Goal: Information Seeking & Learning: Learn about a topic

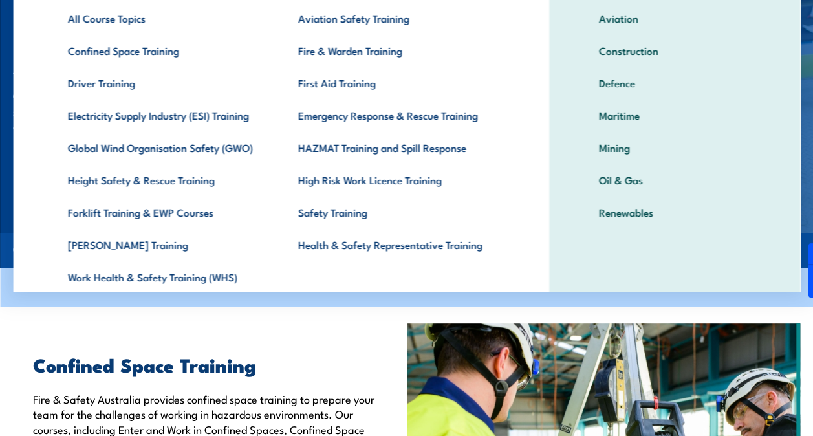
scroll to position [65, 0]
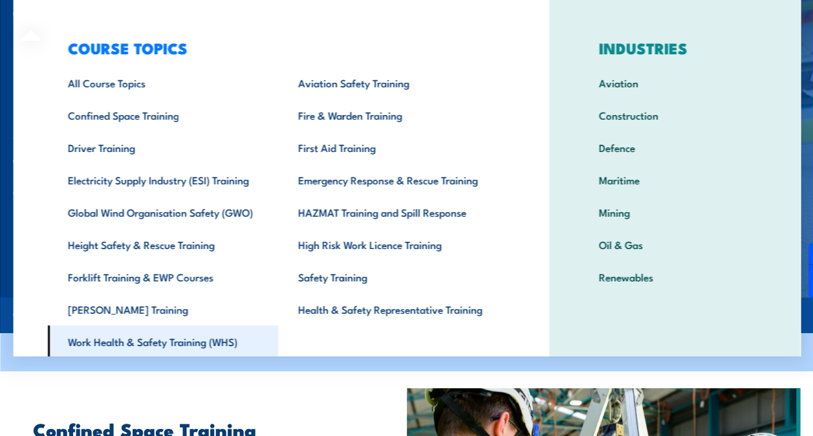
click at [188, 346] on link "Work Health & Safety Training (WHS)" at bounding box center [162, 342] width 230 height 32
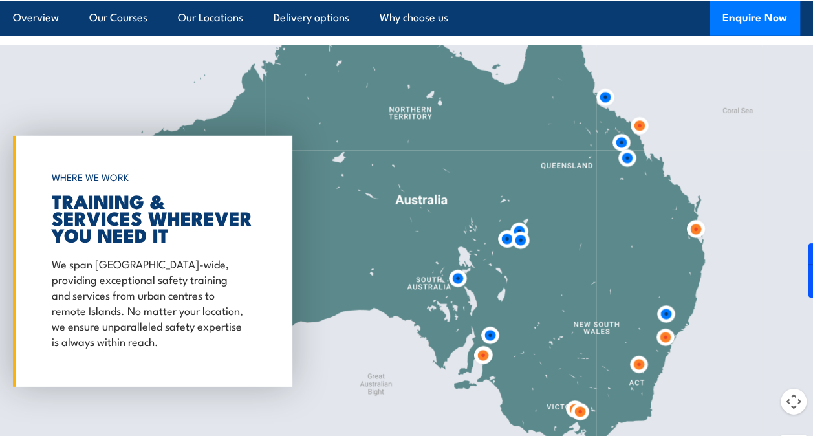
scroll to position [1812, 0]
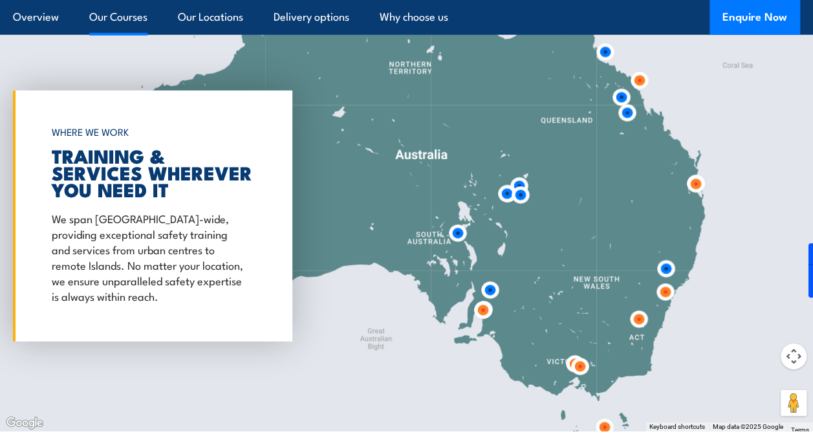
click at [104, 18] on link "Our Courses" at bounding box center [118, 17] width 58 height 34
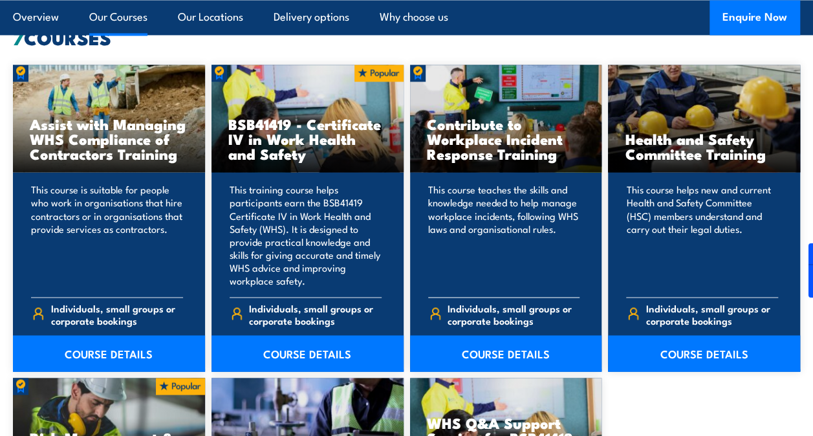
scroll to position [1087, 0]
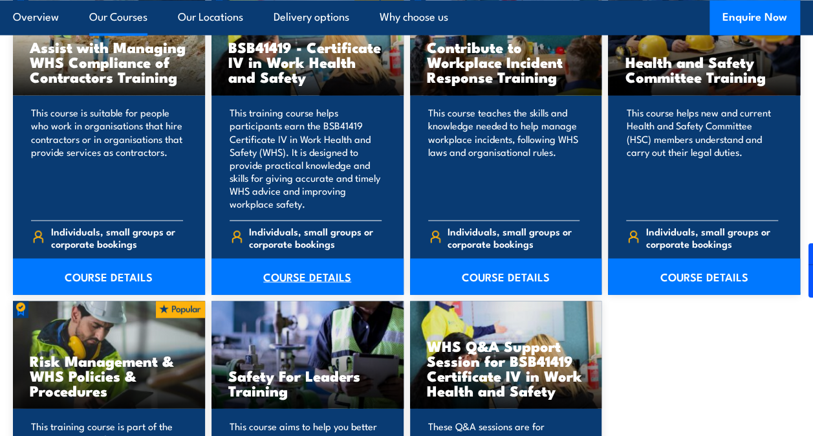
click at [305, 270] on link "COURSE DETAILS" at bounding box center [308, 276] width 192 height 36
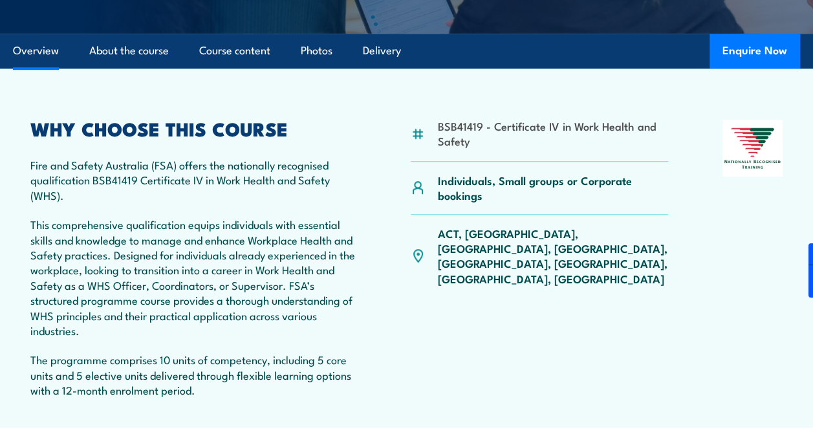
scroll to position [388, 0]
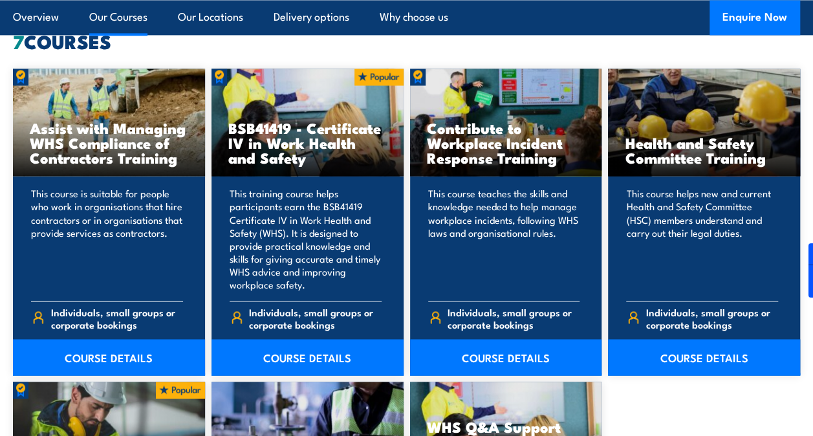
scroll to position [1022, 0]
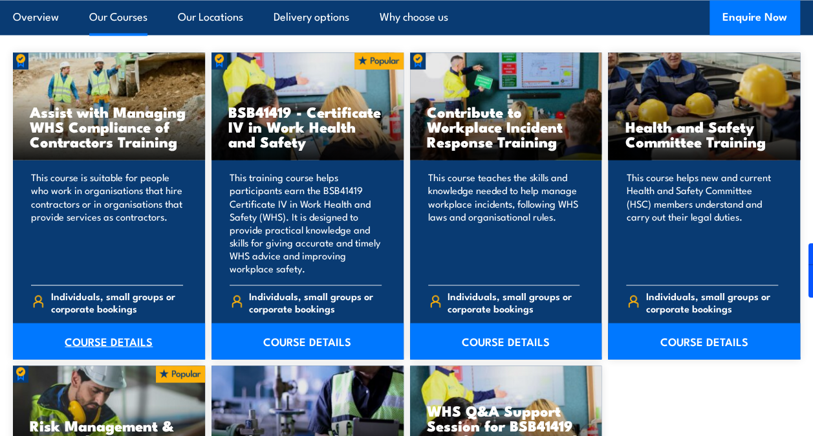
click at [121, 337] on link "COURSE DETAILS" at bounding box center [109, 341] width 192 height 36
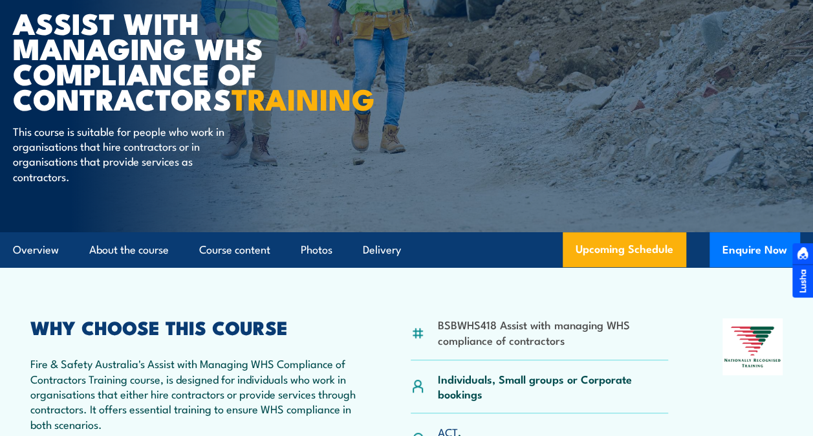
scroll to position [194, 0]
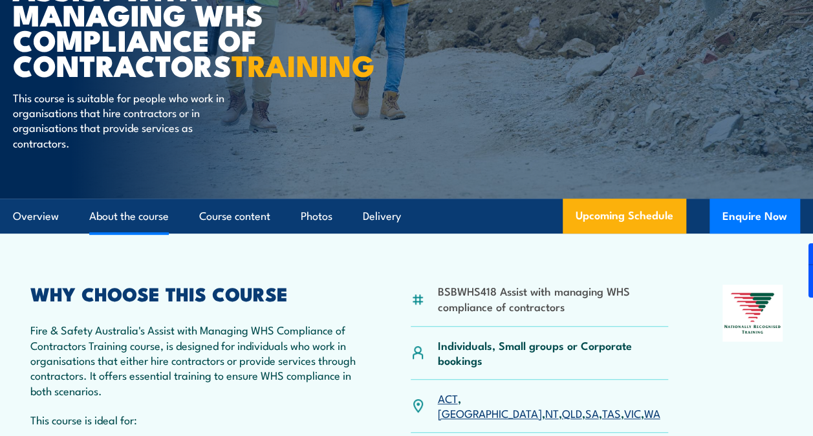
click at [127, 234] on link "About the course" at bounding box center [129, 216] width 80 height 34
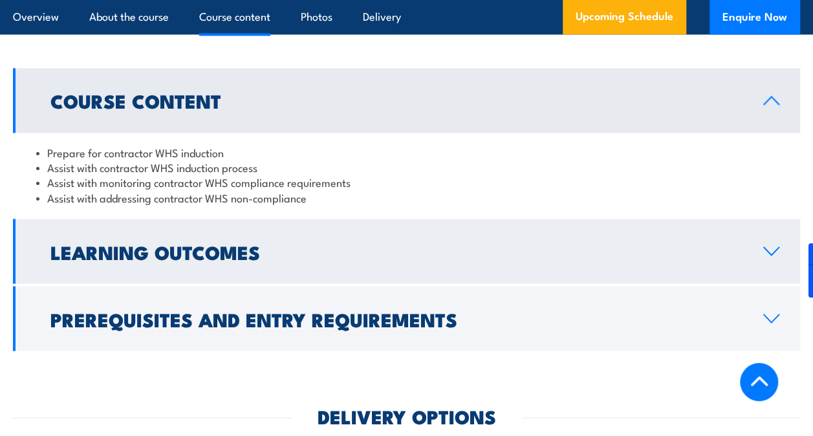
scroll to position [1154, 0]
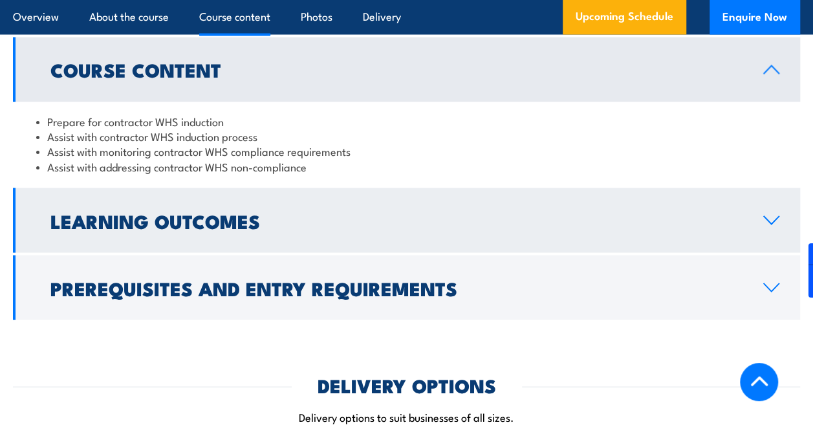
click at [778, 216] on icon at bounding box center [771, 220] width 15 height 8
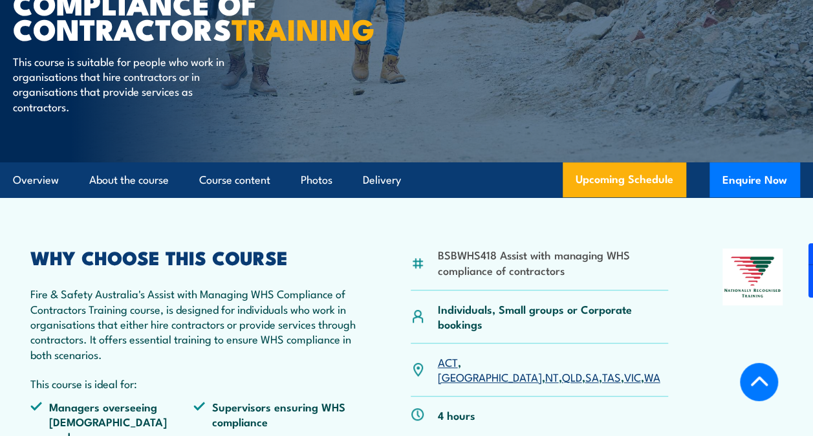
scroll to position [259, 0]
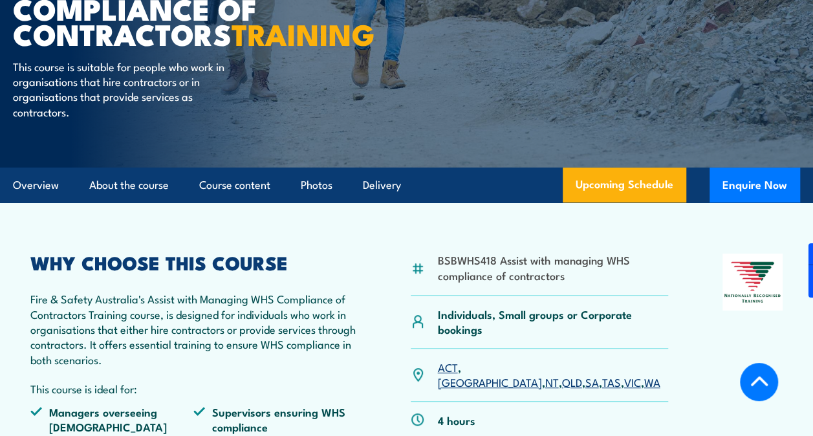
scroll to position [219, 0]
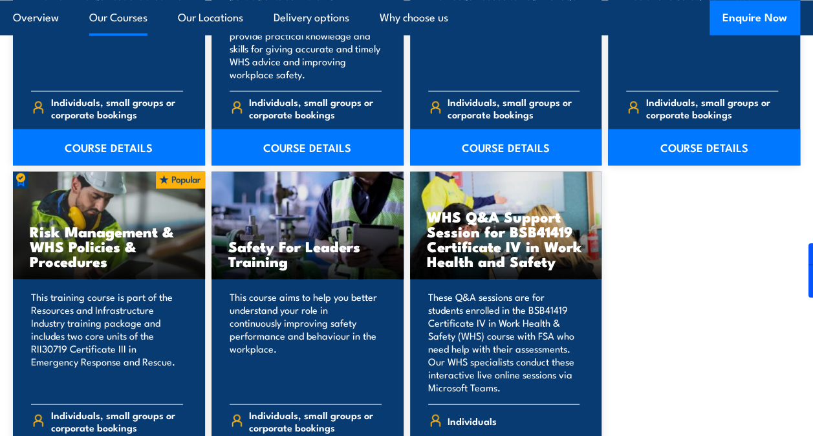
scroll to position [1281, 0]
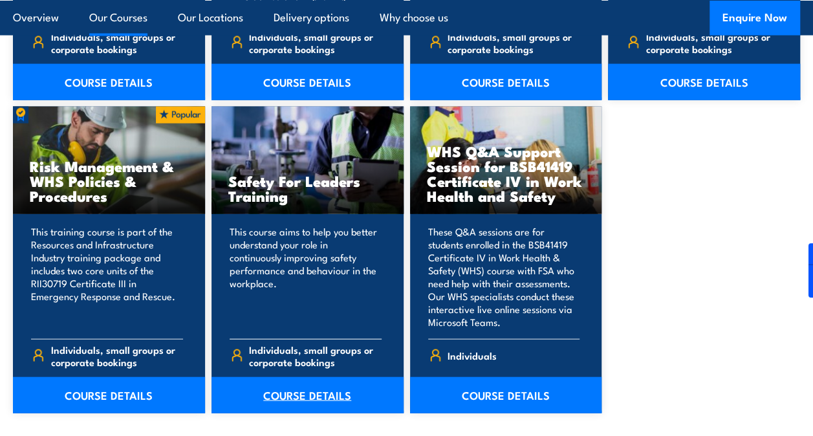
click at [341, 402] on link "COURSE DETAILS" at bounding box center [308, 395] width 192 height 36
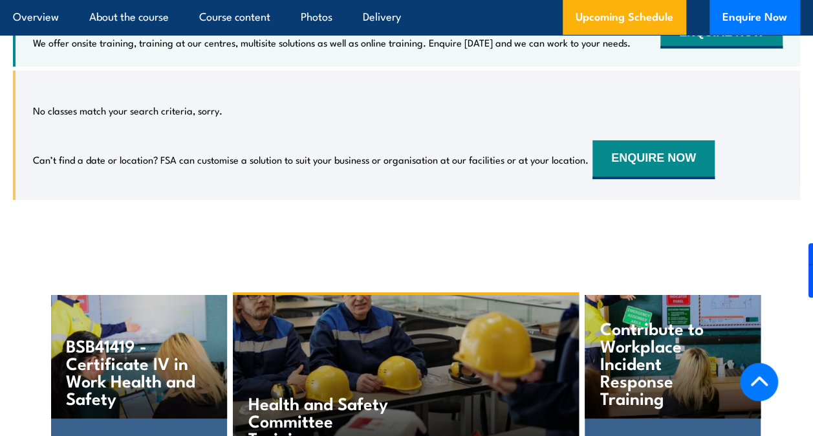
scroll to position [2200, 0]
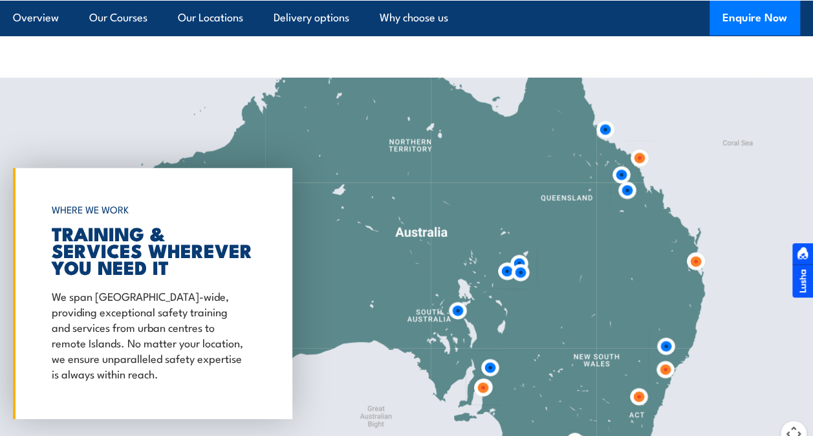
scroll to position [1777, 0]
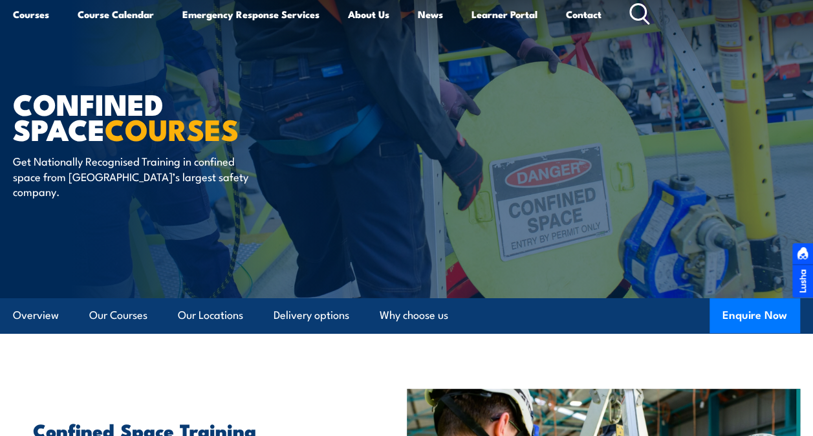
scroll to position [65, 0]
